Goal: Transaction & Acquisition: Obtain resource

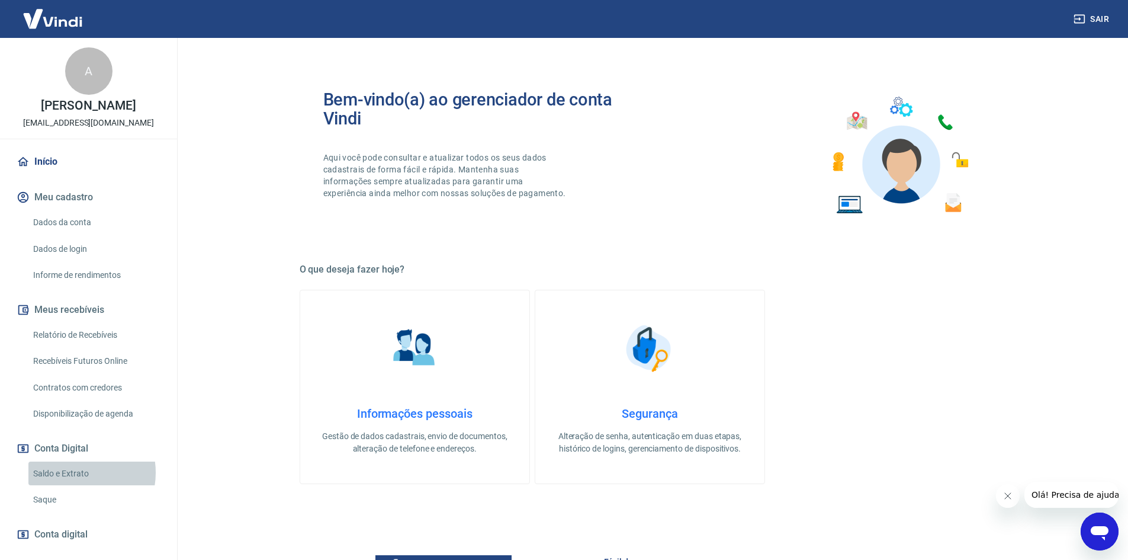
click at [79, 473] on link "Saldo e Extrato" at bounding box center [95, 473] width 134 height 24
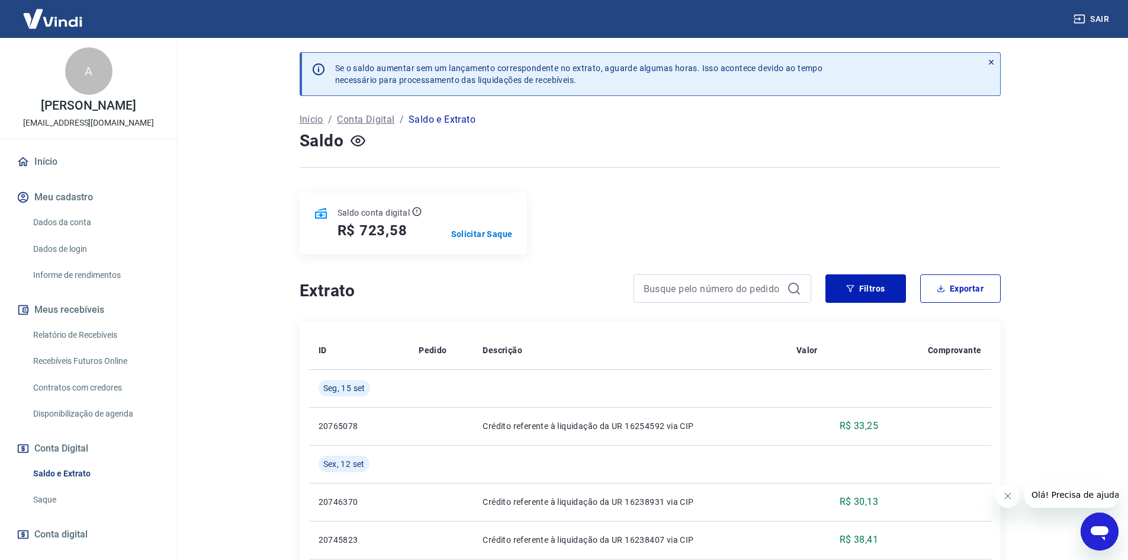
drag, startPoint x: 69, startPoint y: 333, endPoint x: 176, endPoint y: 394, distance: 123.8
click at [68, 333] on link "Relatório de Recebíveis" at bounding box center [95, 335] width 134 height 24
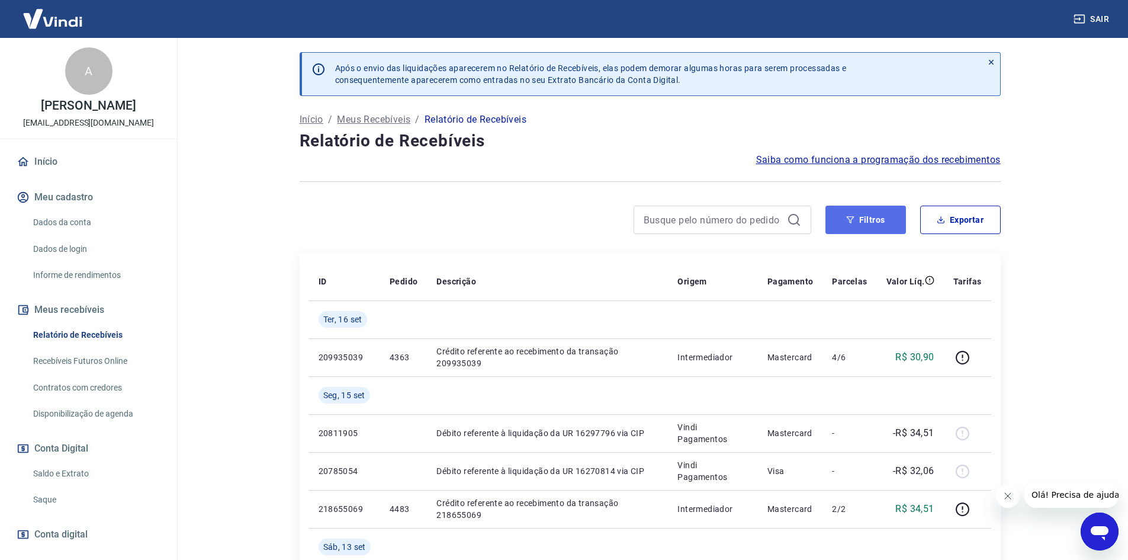
click at [880, 208] on button "Filtros" at bounding box center [865, 219] width 81 height 28
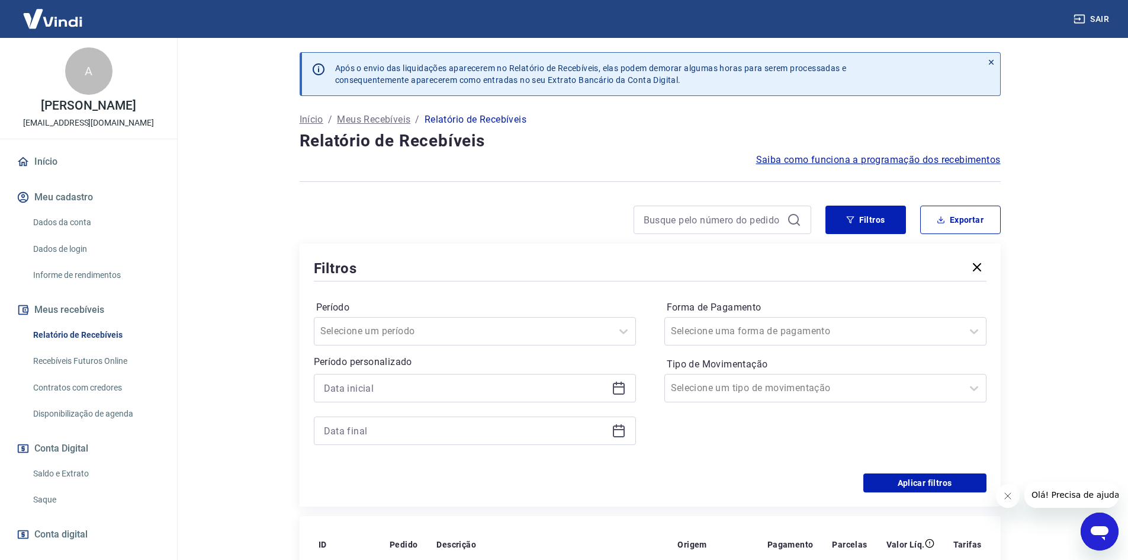
click at [625, 387] on icon at bounding box center [619, 388] width 14 height 14
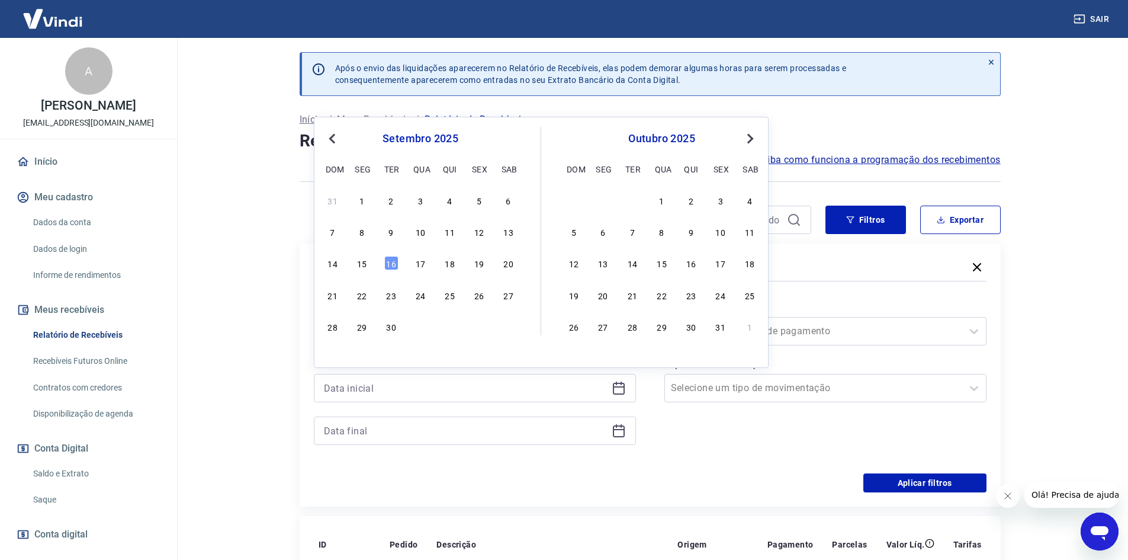
click at [449, 231] on div "11" at bounding box center [450, 231] width 14 height 14
type input "[DATE]"
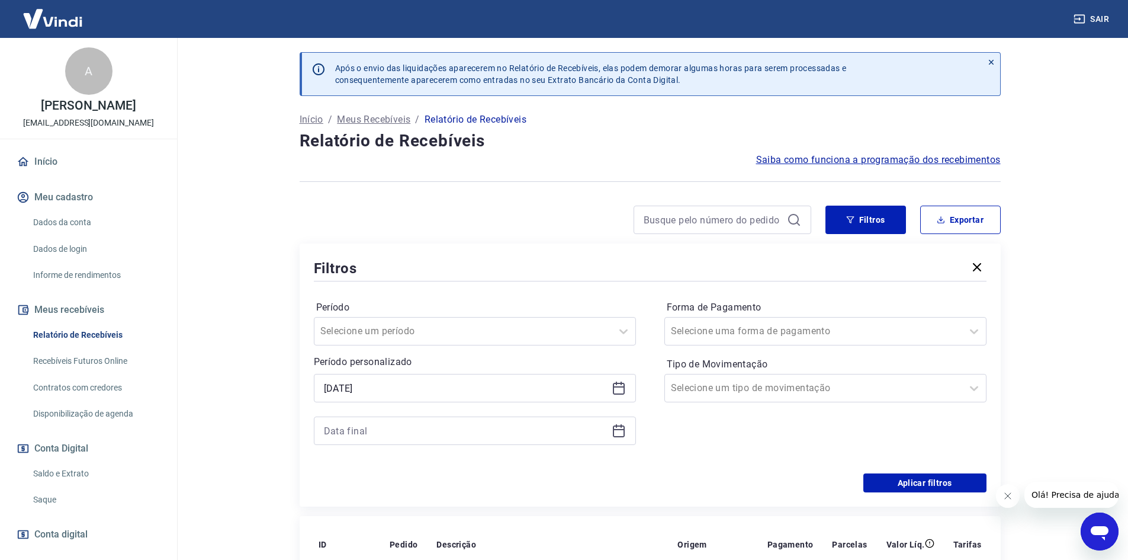
click at [623, 433] on icon at bounding box center [619, 430] width 14 height 14
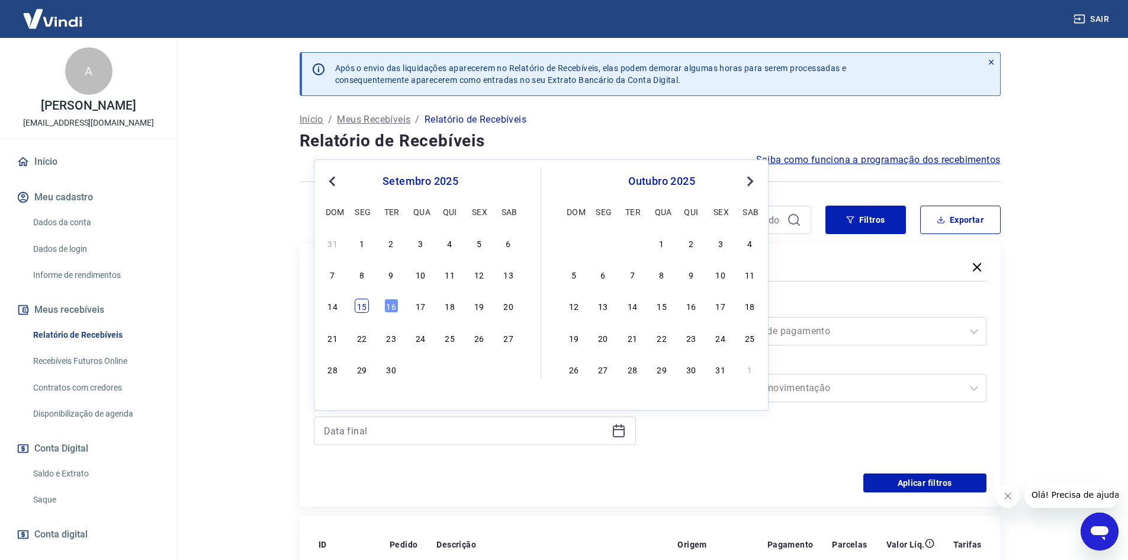
click at [362, 308] on div "15" at bounding box center [362, 305] width 14 height 14
type input "[DATE]"
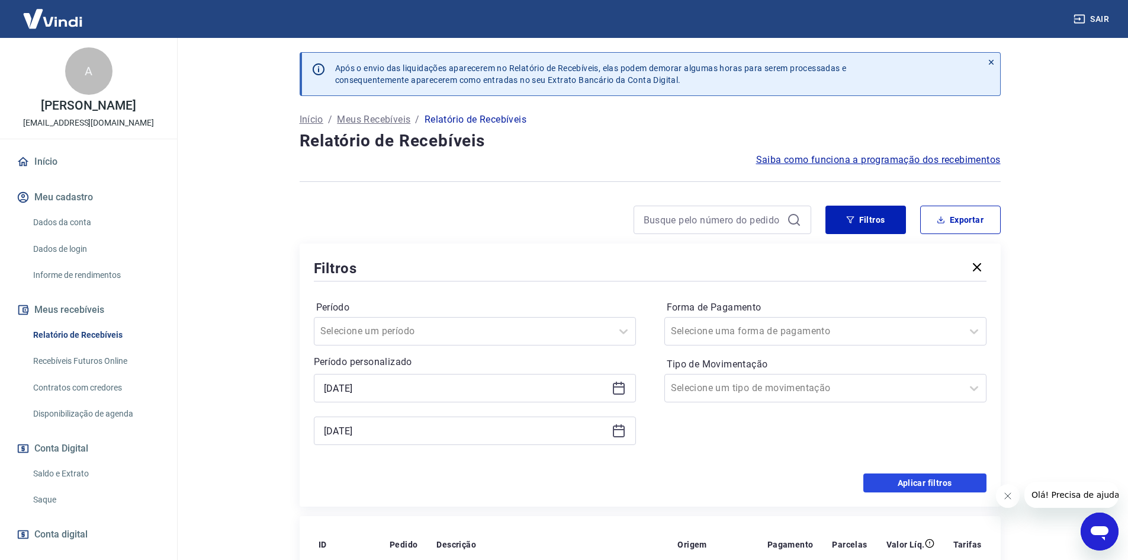
drag, startPoint x: 942, startPoint y: 481, endPoint x: 671, endPoint y: 352, distance: 300.6
click at [942, 482] on button "Aplicar filtros" at bounding box center [924, 482] width 123 height 19
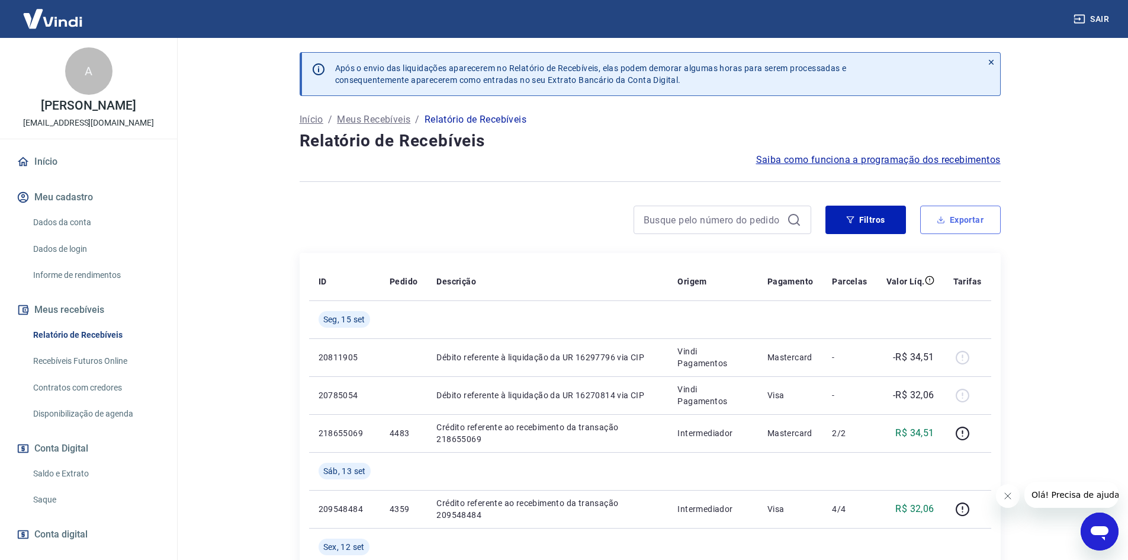
click at [958, 228] on button "Exportar" at bounding box center [960, 219] width 81 height 28
type input "[DATE]"
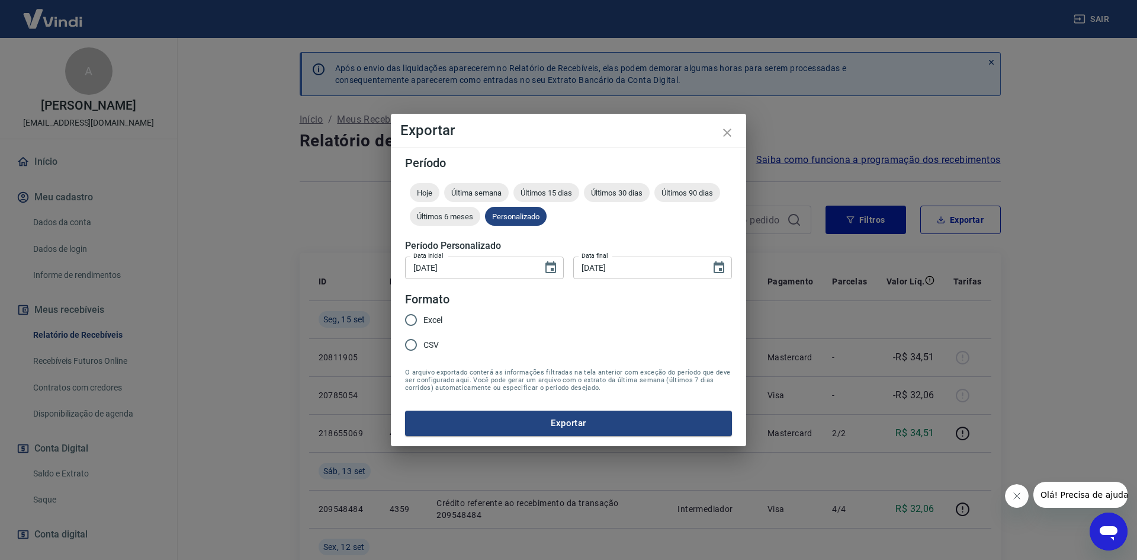
click at [410, 319] on input "Excel" at bounding box center [411, 319] width 25 height 25
radio input "true"
click at [531, 423] on button "Exportar" at bounding box center [568, 422] width 327 height 25
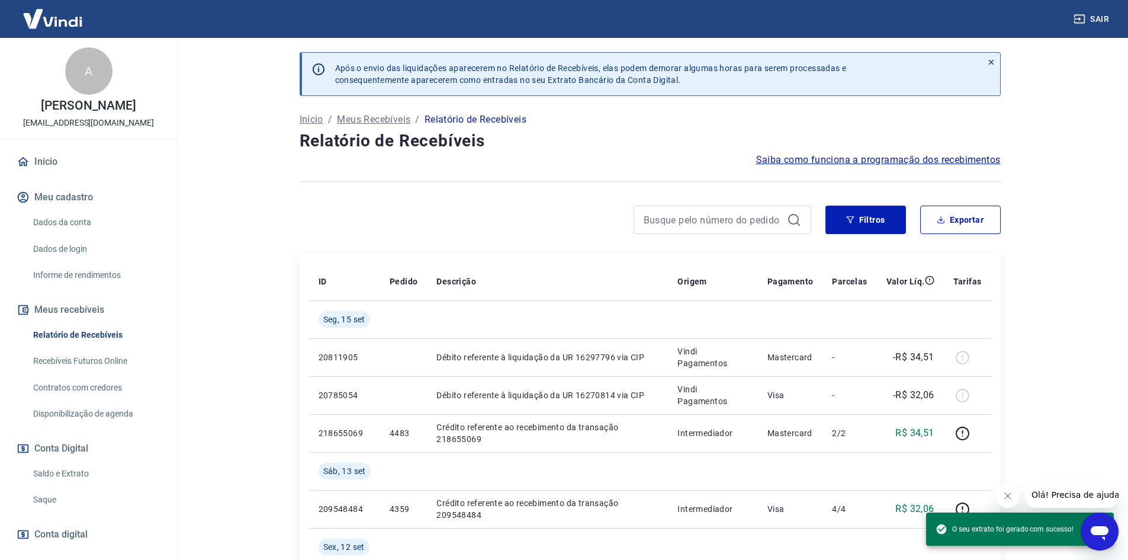
click at [85, 471] on link "Saldo e Extrato" at bounding box center [95, 473] width 134 height 24
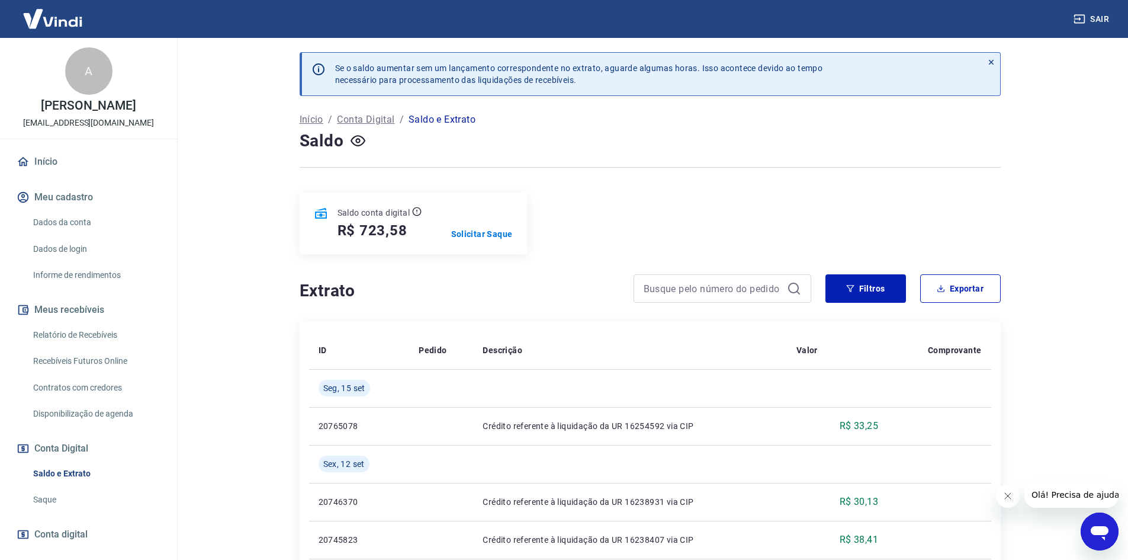
click at [1105, 14] on button "Sair" at bounding box center [1092, 19] width 43 height 22
